Goal: Task Accomplishment & Management: Complete application form

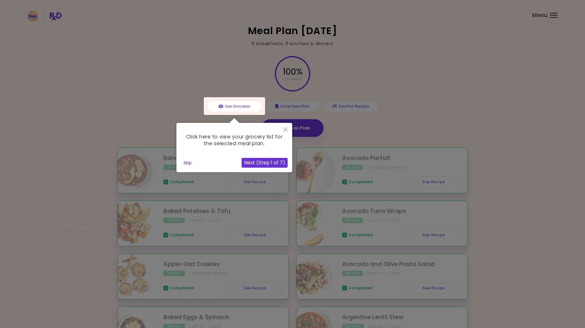
click at [283, 131] on icon "Close" at bounding box center [285, 129] width 4 height 4
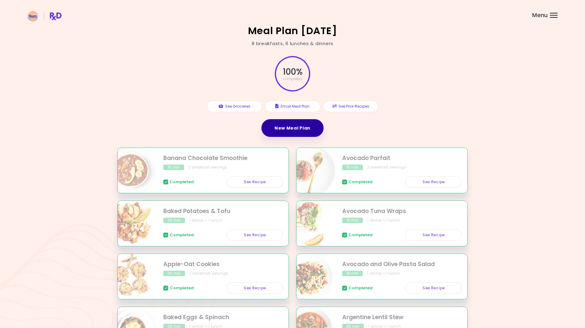
click at [292, 129] on link "New Meal Plan" at bounding box center [292, 128] width 62 height 18
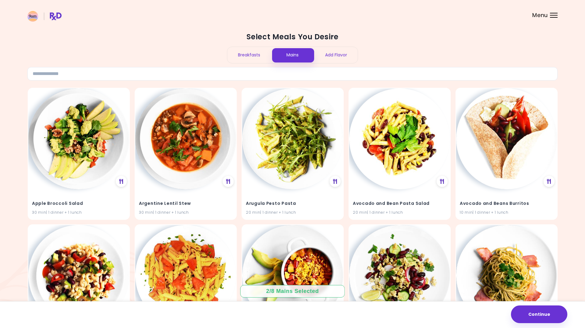
click at [252, 53] on div "Breakfasts" at bounding box center [249, 55] width 44 height 16
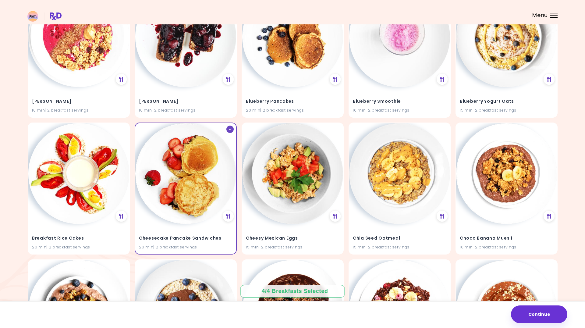
scroll to position [654, 0]
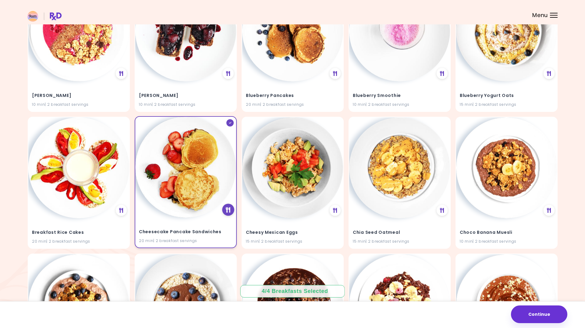
click at [226, 208] on icon at bounding box center [228, 209] width 5 height 5
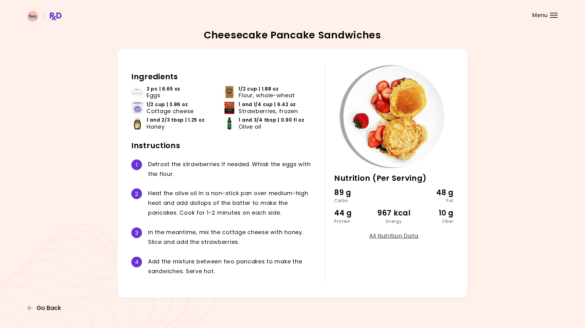
click at [44, 307] on span "Go Back" at bounding box center [49, 308] width 24 height 7
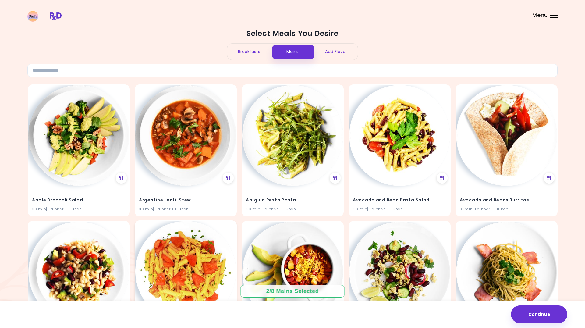
scroll to position [5, 0]
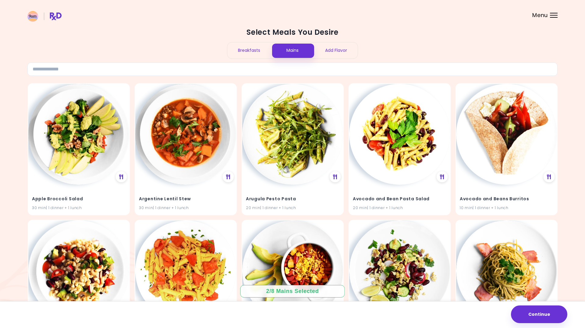
click at [248, 52] on div "Breakfasts" at bounding box center [249, 50] width 44 height 16
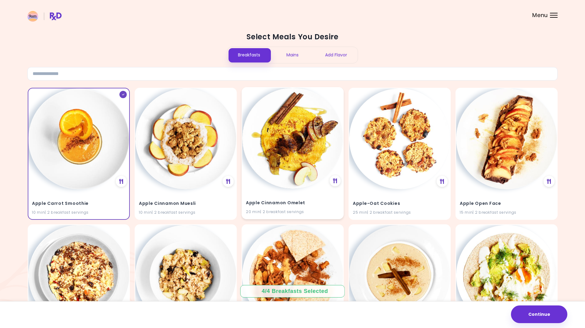
scroll to position [0, 0]
click at [292, 54] on div "Mains" at bounding box center [293, 55] width 44 height 16
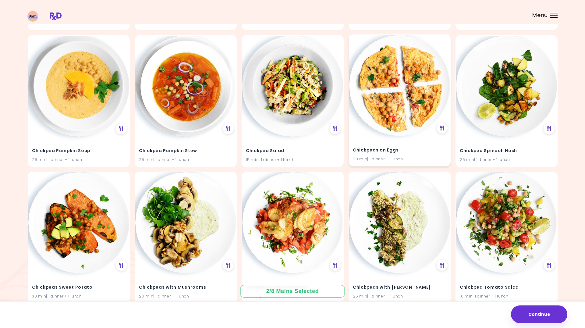
scroll to position [3880, 0]
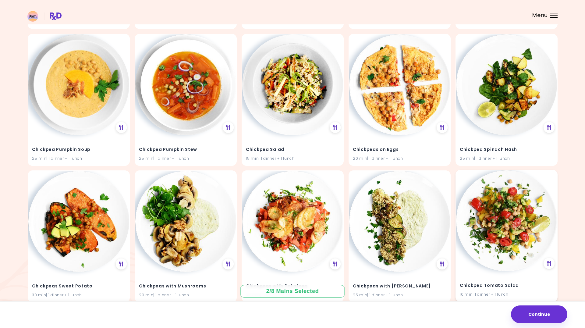
click at [513, 216] on img at bounding box center [506, 220] width 101 height 101
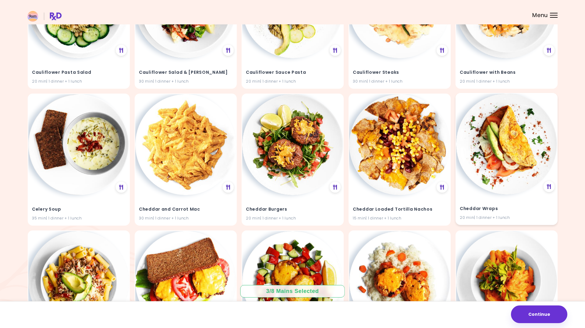
scroll to position [3273, 0]
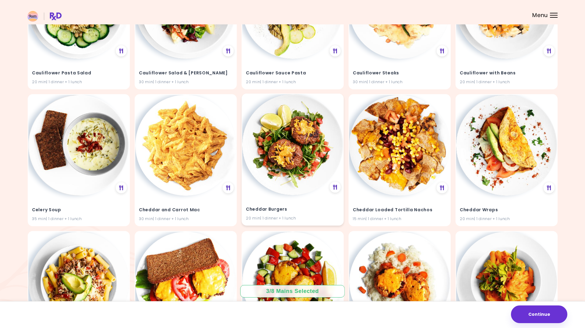
click at [315, 152] on img at bounding box center [292, 144] width 101 height 101
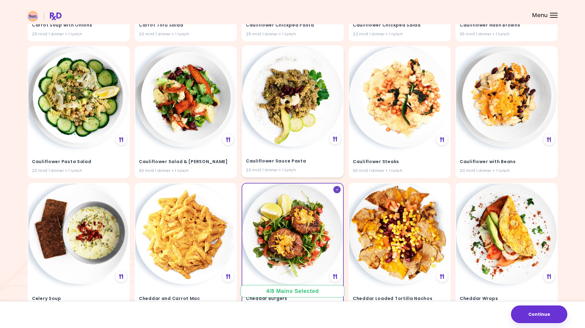
scroll to position [3195, 0]
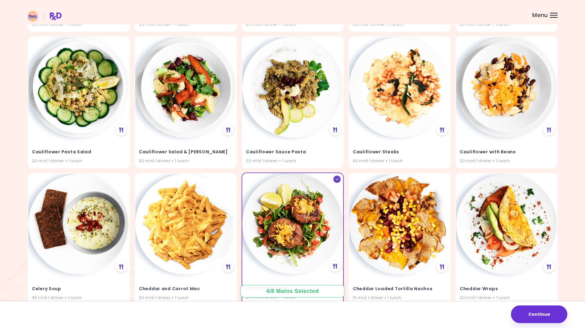
click at [307, 189] on img at bounding box center [292, 223] width 101 height 101
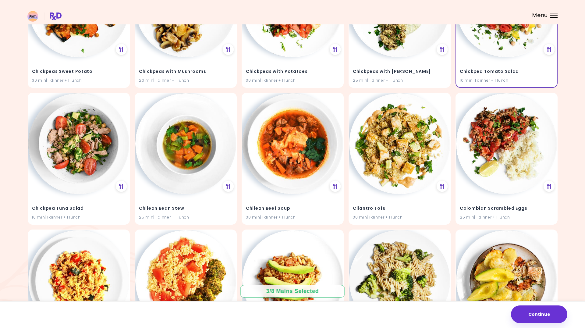
scroll to position [4104, 0]
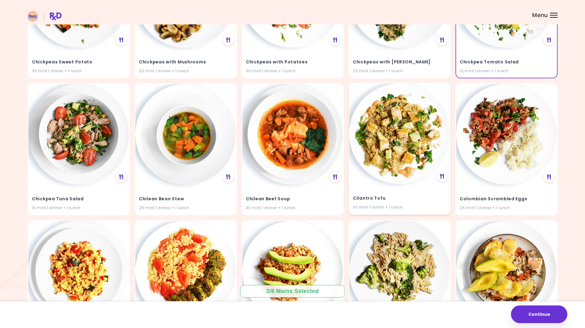
click at [408, 142] on img at bounding box center [399, 133] width 101 height 101
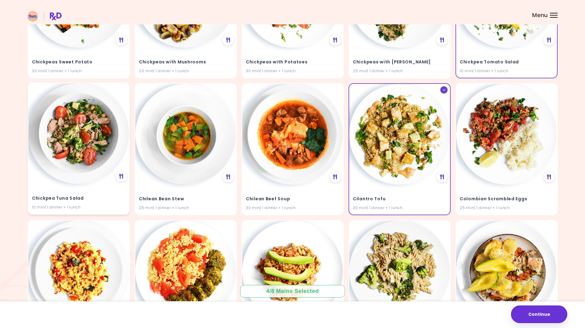
click at [78, 137] on img at bounding box center [78, 133] width 101 height 101
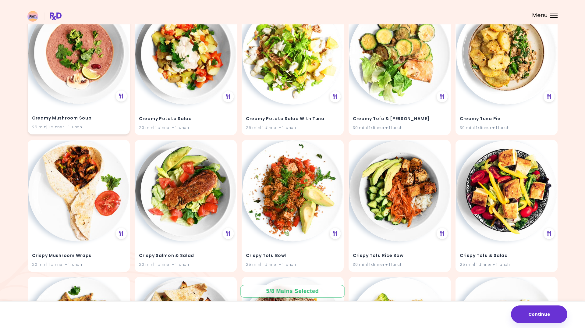
scroll to position [4460, 0]
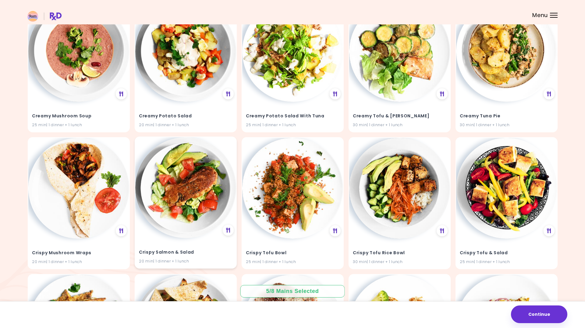
click at [170, 173] on img at bounding box center [185, 187] width 101 height 101
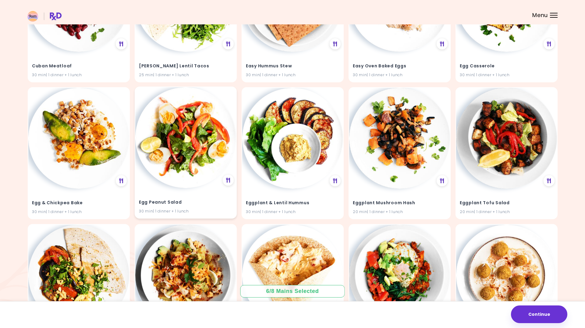
scroll to position [4922, 0]
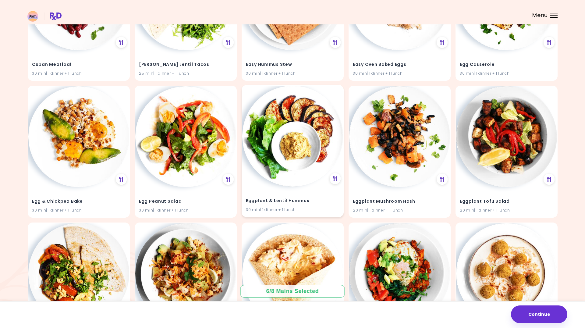
click at [289, 146] on img at bounding box center [292, 136] width 101 height 101
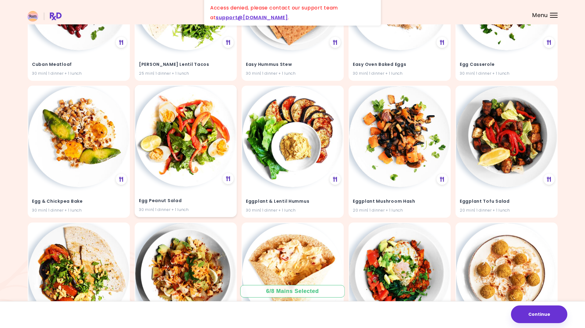
click at [199, 149] on img at bounding box center [185, 136] width 101 height 101
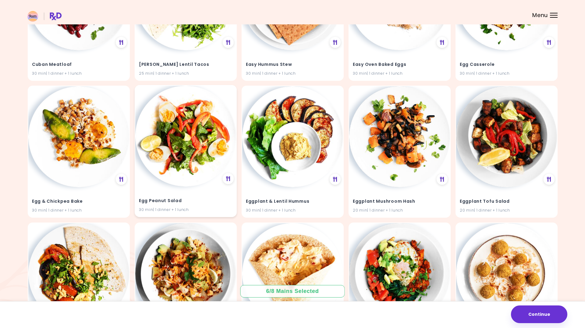
click at [224, 132] on img at bounding box center [185, 136] width 101 height 101
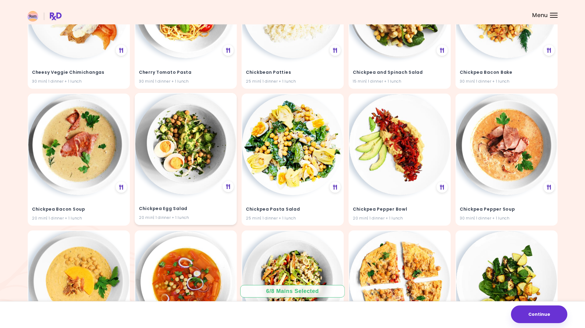
scroll to position [3684, 0]
click at [190, 143] on img at bounding box center [185, 143] width 101 height 101
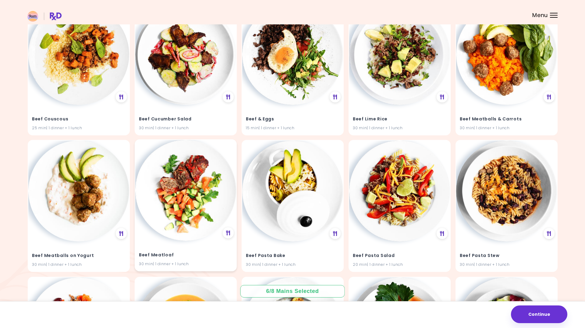
scroll to position [1861, 0]
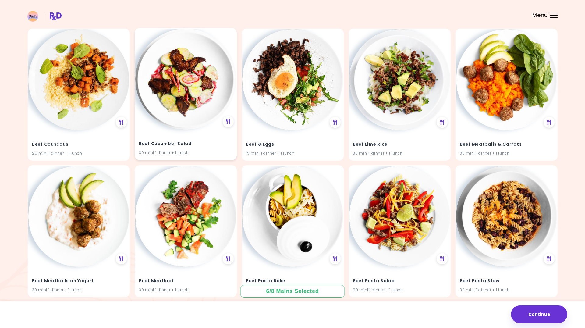
click at [194, 139] on h4 "Beef Cucumber Salad" at bounding box center [186, 144] width 94 height 10
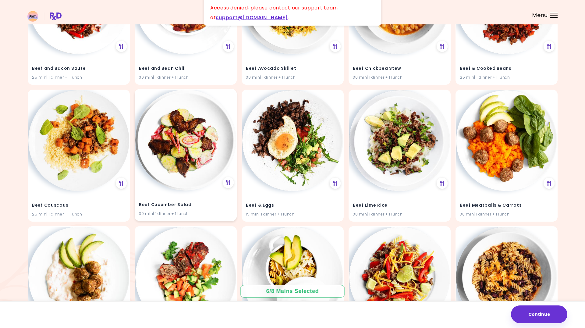
scroll to position [1772, 0]
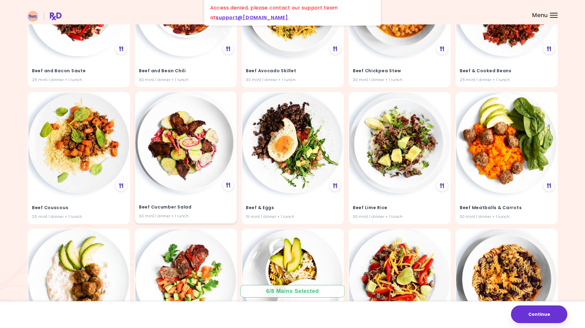
click at [194, 140] on img at bounding box center [185, 142] width 101 height 101
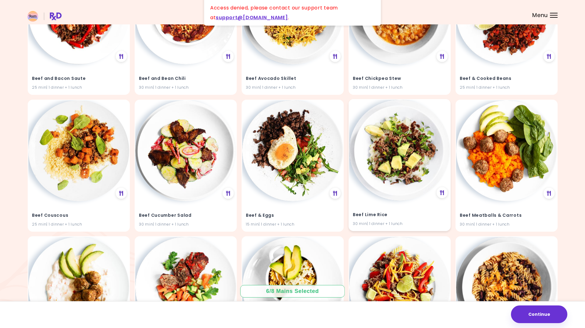
scroll to position [1754, 0]
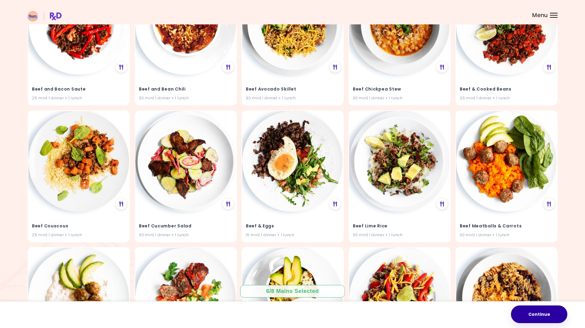
click at [539, 313] on button "Continue" at bounding box center [539, 314] width 56 height 18
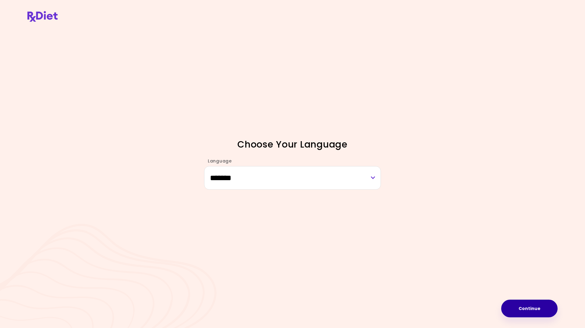
click at [526, 306] on button "Continue" at bounding box center [529, 308] width 56 height 18
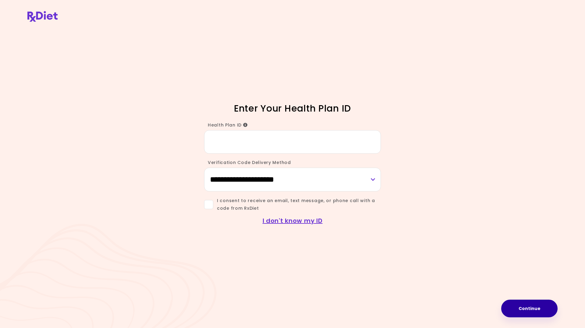
click at [529, 304] on button "Continue" at bounding box center [529, 308] width 56 height 18
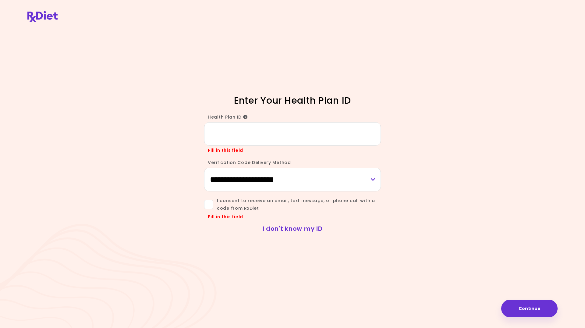
click at [308, 227] on link "I don't know my ID" at bounding box center [293, 228] width 60 height 9
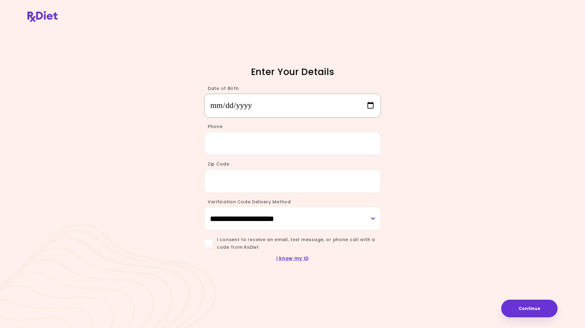
click at [218, 99] on input "Date of Birth" at bounding box center [292, 106] width 177 height 24
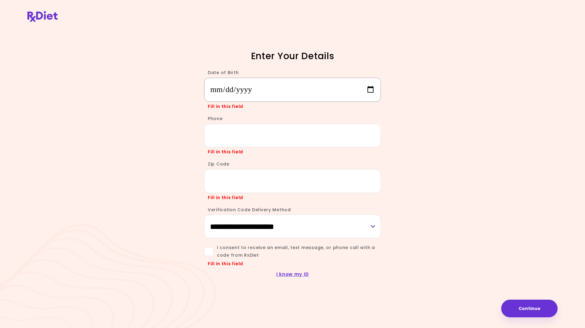
click at [235, 88] on input "Date of Birth" at bounding box center [292, 90] width 177 height 24
click at [230, 88] on input "Date of Birth" at bounding box center [292, 90] width 177 height 24
type input "**********"
type input "*****"
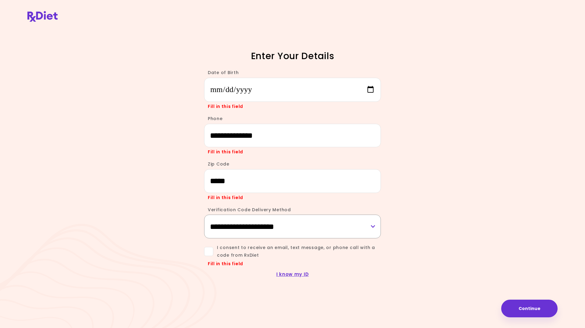
select select "***"
click at [205, 253] on span at bounding box center [208, 251] width 9 height 9
click at [523, 306] on button "Continue" at bounding box center [529, 308] width 56 height 18
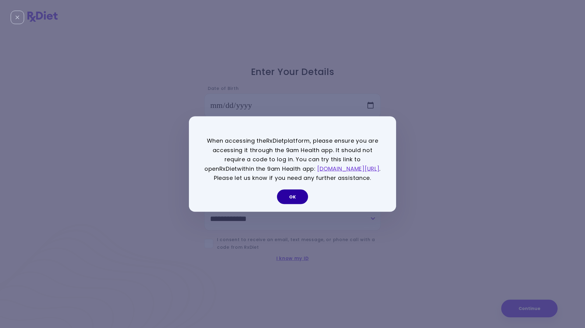
click at [295, 201] on button "OK" at bounding box center [292, 196] width 31 height 15
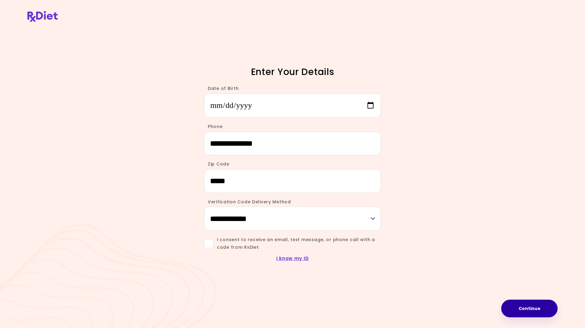
click at [523, 305] on button "Continue" at bounding box center [529, 308] width 56 height 18
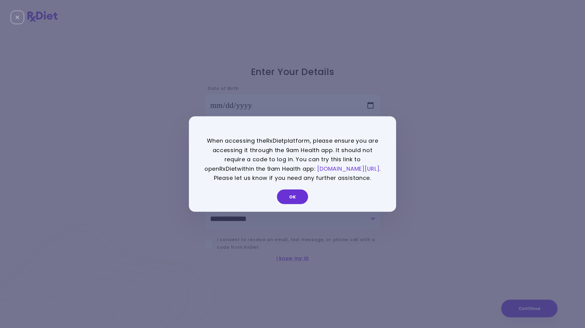
click at [346, 164] on link "[DOMAIN_NAME][URL]" at bounding box center [348, 168] width 62 height 8
click at [291, 202] on button "OK" at bounding box center [292, 196] width 31 height 15
